Goal: Information Seeking & Learning: Understand process/instructions

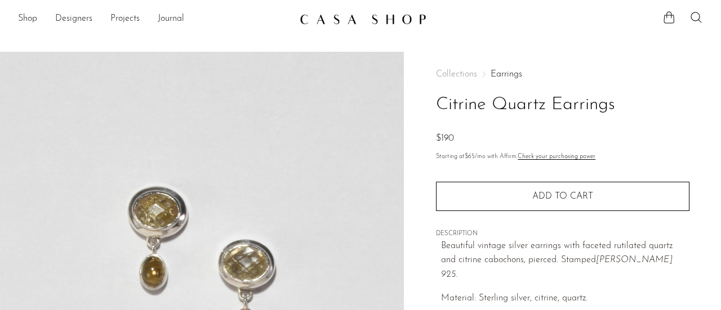
scroll to position [56, 0]
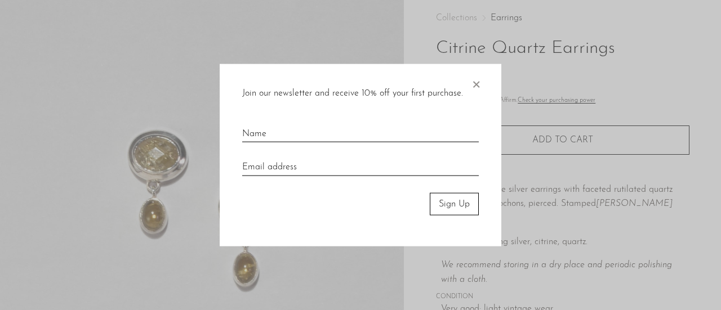
click at [475, 86] on span "×" at bounding box center [475, 82] width 11 height 36
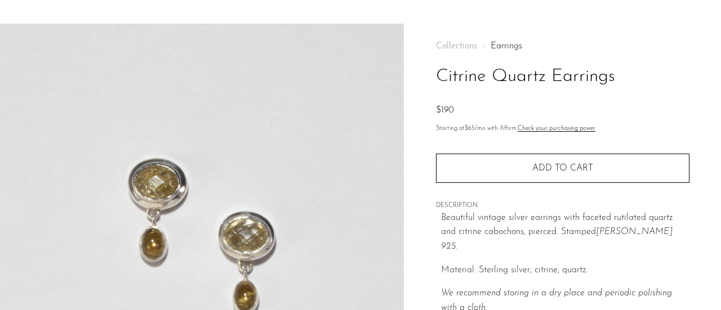
scroll to position [0, 0]
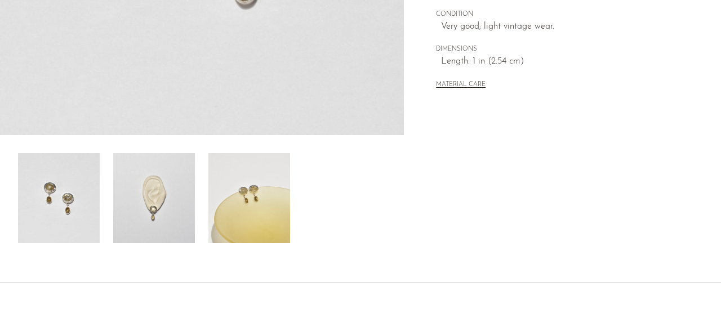
scroll to position [422, 0]
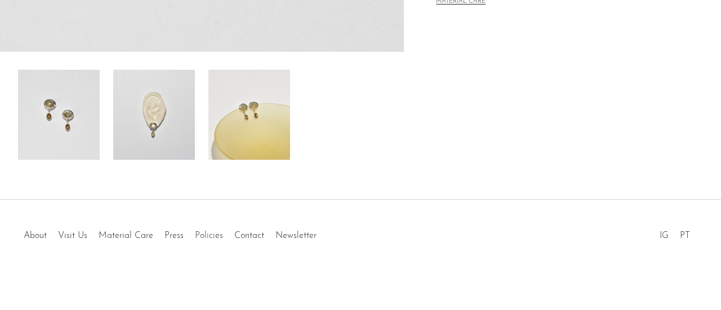
click at [202, 235] on link "Policies" at bounding box center [209, 235] width 28 height 9
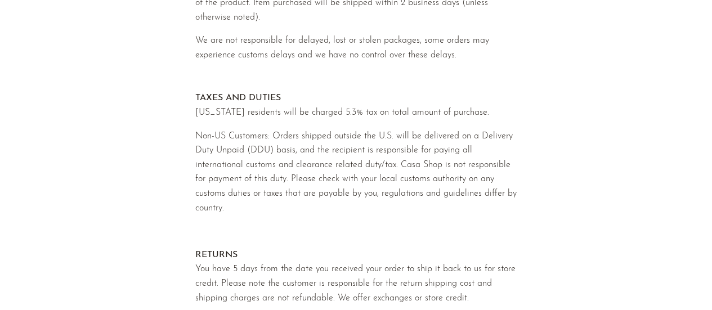
scroll to position [127, 0]
